Goal: Task Accomplishment & Management: Manage account settings

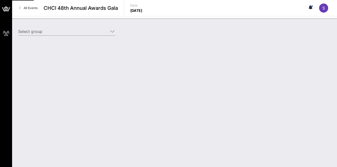
type input "[PERSON_NAME] & [PERSON_NAME] ([PERSON_NAME] & [PERSON_NAME]) [[PERSON_NAME], […"
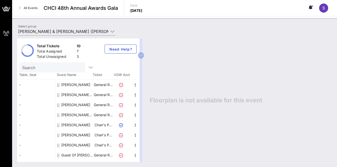
click at [123, 75] on span "VOW Acct" at bounding box center [122, 75] width 18 height 5
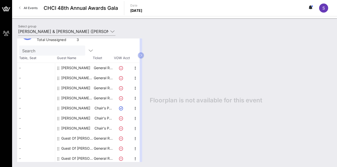
scroll to position [18, 0]
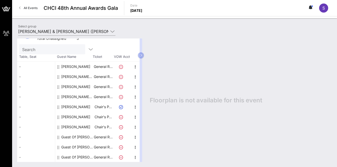
click at [79, 127] on div "[PERSON_NAME]" at bounding box center [75, 127] width 29 height 10
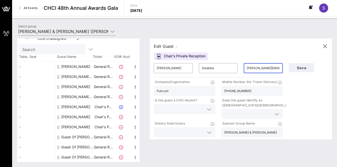
click at [254, 67] on input "[PERSON_NAME][EMAIL_ADDRESS][DOMAIN_NAME]" at bounding box center [263, 68] width 33 height 8
click at [230, 68] on input "Deobeta" at bounding box center [218, 68] width 33 height 8
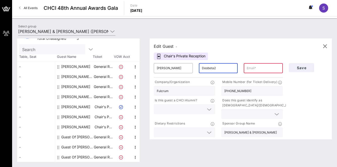
type input "Deobeta2"
click at [269, 71] on input "text" at bounding box center [263, 68] width 33 height 8
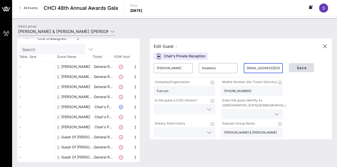
type input "[EMAIL_ADDRESS][DOMAIN_NAME]"
click at [303, 69] on span "Save" at bounding box center [301, 68] width 17 height 4
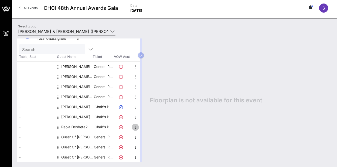
click at [136, 127] on icon "button" at bounding box center [135, 128] width 6 height 6
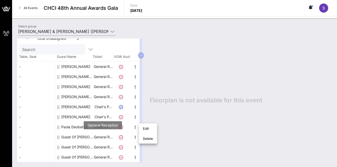
click at [108, 137] on p "General R…" at bounding box center [103, 137] width 20 height 10
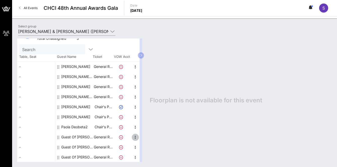
click at [135, 136] on icon "button" at bounding box center [135, 138] width 6 height 6
click at [143, 137] on div "Edit" at bounding box center [148, 139] width 10 height 4
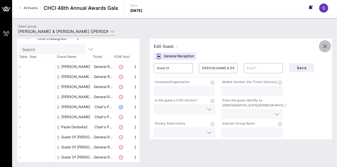
click at [324, 46] on icon "button" at bounding box center [325, 46] width 6 height 6
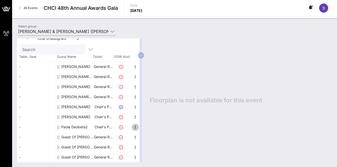
click at [135, 127] on icon "button" at bounding box center [135, 128] width 6 height 6
click at [141, 130] on div "Edit" at bounding box center [148, 129] width 18 height 10
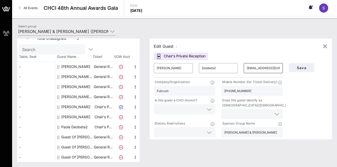
click at [258, 68] on input "[EMAIL_ADDRESS][DOMAIN_NAME]" at bounding box center [263, 68] width 33 height 8
paste input "paola.deorbeta@fulcrum-dc"
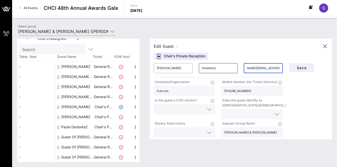
type input "[PERSON_NAME][EMAIL_ADDRESS][DOMAIN_NAME]"
click at [226, 68] on input "Deobeta2" at bounding box center [218, 68] width 33 height 8
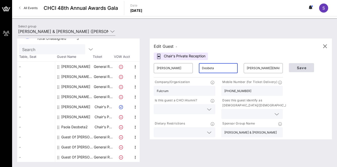
type input "Deobeta"
click at [300, 66] on span "Save" at bounding box center [301, 68] width 17 height 4
